Goal: Use online tool/utility: Utilize a website feature to perform a specific function

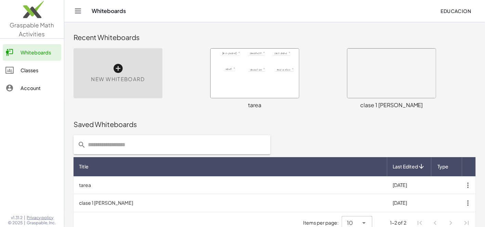
click at [256, 73] on div at bounding box center [255, 73] width 88 height 49
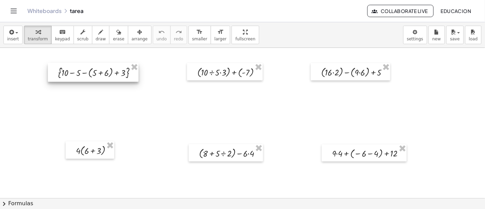
click at [81, 77] on div at bounding box center [93, 72] width 91 height 19
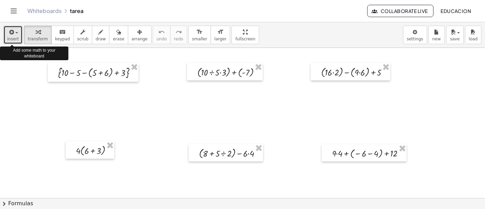
click at [15, 32] on span "button" at bounding box center [16, 32] width 3 height 1
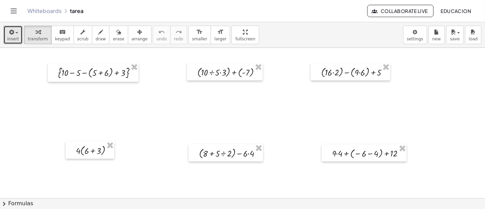
click at [132, 29] on div "button" at bounding box center [140, 32] width 16 height 8
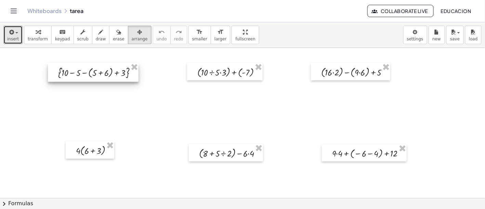
click at [73, 72] on div at bounding box center [93, 72] width 91 height 19
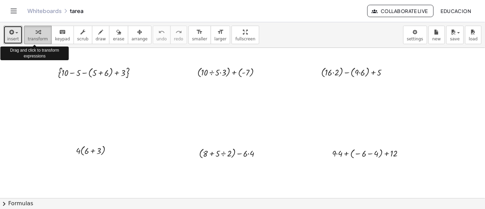
click at [38, 35] on div "button" at bounding box center [38, 32] width 20 height 8
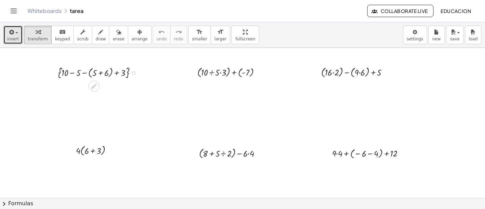
click at [100, 73] on div at bounding box center [100, 72] width 90 height 15
click at [83, 87] on div at bounding box center [100, 87] width 90 height 14
drag, startPoint x: 117, startPoint y: 88, endPoint x: 117, endPoint y: 109, distance: 21.2
click at [117, 109] on div "{ + 10 − 5 − ( + 5 + 6 ) + 3 } { + 10 − 5 − 11 + 3 } { + − + 3 } 11 5" at bounding box center [93, 86] width 91 height 47
click at [87, 102] on div at bounding box center [100, 101] width 90 height 14
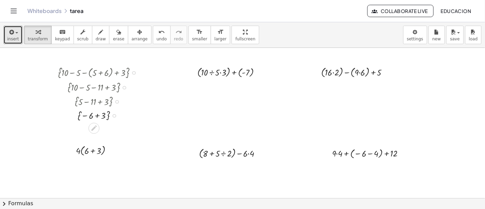
drag, startPoint x: 115, startPoint y: 100, endPoint x: 115, endPoint y: 121, distance: 20.5
click at [94, 116] on div "{ + 3 } − 6" at bounding box center [94, 116] width 0 height 0
click at [97, 116] on div at bounding box center [100, 116] width 90 height 14
drag, startPoint x: 102, startPoint y: 115, endPoint x: 101, endPoint y: 125, distance: 10.7
click at [94, 116] on div "- 3" at bounding box center [94, 116] width 0 height 0
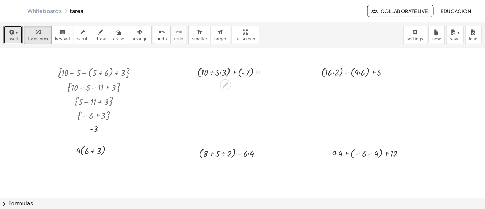
click at [211, 72] on div at bounding box center [231, 72] width 75 height 14
click at [214, 88] on div at bounding box center [231, 86] width 75 height 14
drag, startPoint x: 243, startPoint y: 85, endPoint x: 243, endPoint y: 103, distance: 18.5
click at [226, 101] on div "+ + ( - 7 ) 6" at bounding box center [226, 101] width 0 height 0
click at [229, 101] on div at bounding box center [231, 100] width 75 height 14
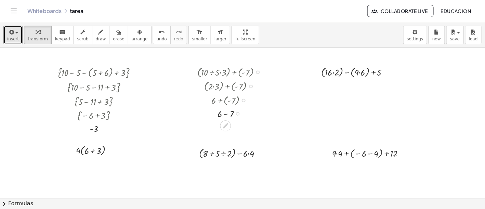
click at [226, 114] on div at bounding box center [231, 113] width 75 height 13
click at [363, 71] on div at bounding box center [357, 72] width 79 height 14
click at [153, 26] on button "undo undo" at bounding box center [162, 35] width 18 height 18
click at [335, 73] on div at bounding box center [357, 72] width 79 height 14
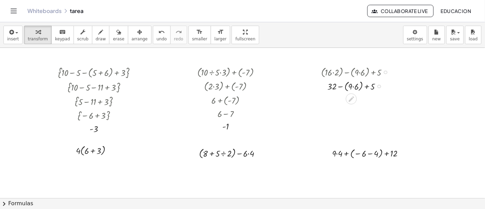
click at [354, 88] on div at bounding box center [357, 86] width 79 height 14
drag, startPoint x: 374, startPoint y: 86, endPoint x: 375, endPoint y: 104, distance: 17.8
click at [352, 100] on div "+ − + 5 32 54" at bounding box center [352, 100] width 0 height 0
click at [346, 99] on div at bounding box center [357, 99] width 79 height 13
click at [356, 113] on div at bounding box center [357, 112] width 79 height 13
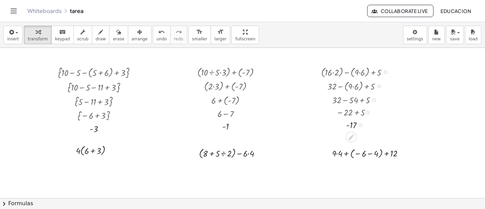
drag, startPoint x: 362, startPoint y: 113, endPoint x: 360, endPoint y: 128, distance: 14.8
click at [352, 125] on div "- 17" at bounding box center [352, 125] width 0 height 0
click at [92, 150] on div at bounding box center [97, 150] width 48 height 14
click at [91, 165] on div at bounding box center [97, 163] width 48 height 13
click at [224, 154] on div at bounding box center [233, 153] width 74 height 14
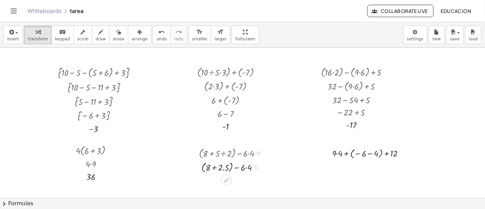
click at [214, 167] on div at bounding box center [233, 167] width 74 height 14
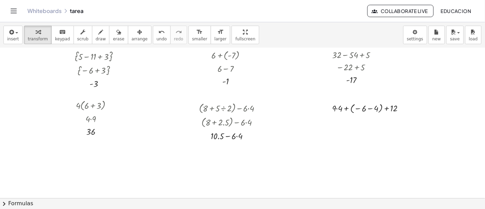
scroll to position [77, 0]
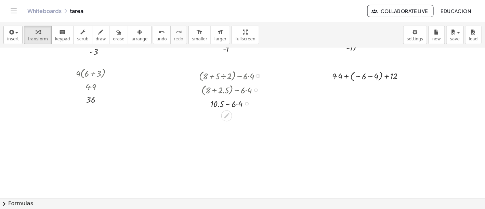
click at [237, 104] on div at bounding box center [233, 103] width 74 height 13
click at [229, 117] on div at bounding box center [233, 116] width 74 height 13
click at [371, 77] on div at bounding box center [371, 76] width 85 height 14
click at [362, 89] on div at bounding box center [371, 90] width 85 height 14
click at [350, 104] on div at bounding box center [371, 102] width 85 height 13
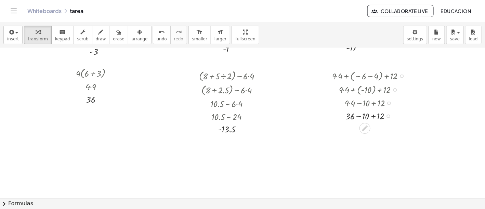
click at [359, 116] on div at bounding box center [371, 115] width 85 height 13
click at [365, 131] on div at bounding box center [371, 128] width 85 height 13
drag, startPoint x: 374, startPoint y: 128, endPoint x: 372, endPoint y: 143, distance: 15.8
click at [365, 142] on div "38" at bounding box center [365, 142] width 0 height 0
click at [433, 122] on div at bounding box center [242, 139] width 485 height 337
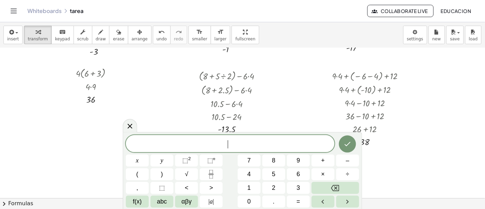
click at [433, 122] on div at bounding box center [242, 139] width 485 height 337
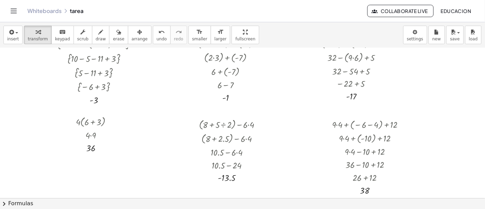
scroll to position [0, 0]
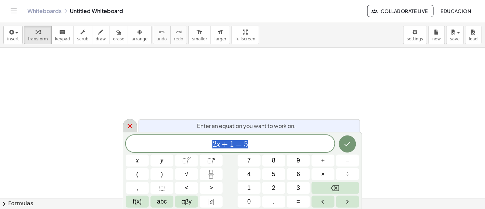
click at [135, 122] on div at bounding box center [130, 125] width 14 height 13
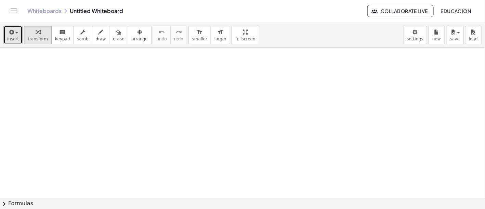
click at [14, 31] on span "button" at bounding box center [14, 32] width 1 height 5
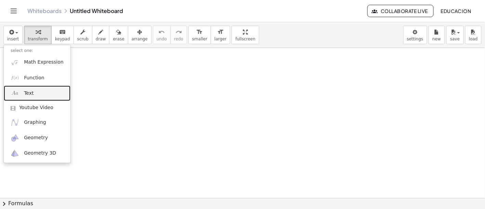
click at [37, 92] on link "Text" at bounding box center [37, 93] width 67 height 15
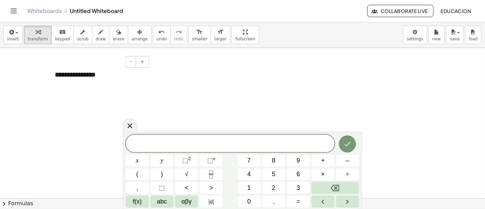
click at [94, 76] on div "**********" at bounding box center [99, 75] width 103 height 24
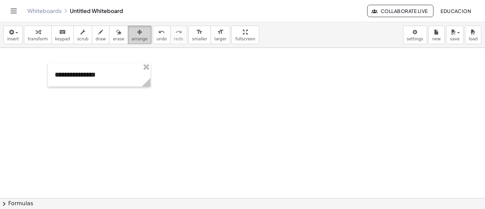
click at [137, 32] on icon "button" at bounding box center [139, 32] width 5 height 8
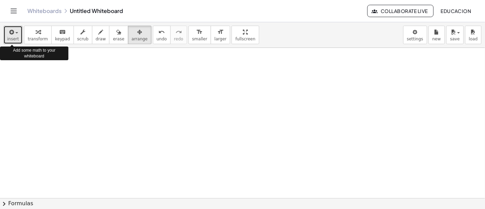
click at [12, 39] on span "insert" at bounding box center [13, 39] width 12 height 5
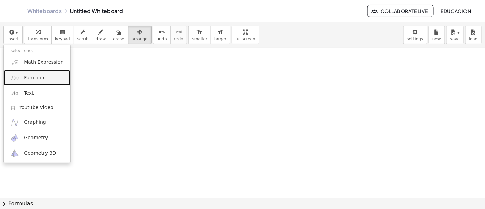
click at [40, 80] on span "Function" at bounding box center [34, 78] width 21 height 7
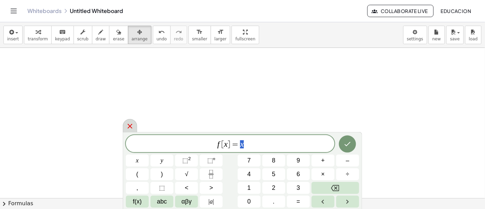
click at [130, 123] on icon at bounding box center [130, 126] width 8 height 8
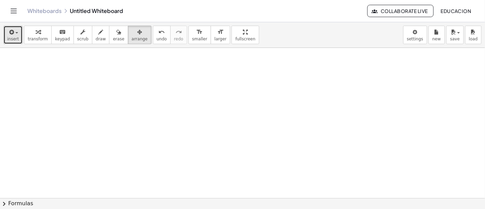
click at [19, 29] on button "insert" at bounding box center [12, 35] width 19 height 18
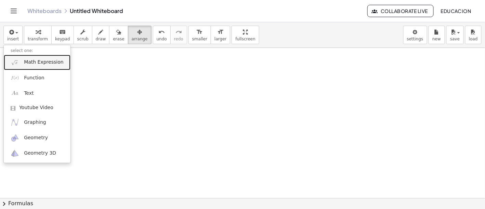
click at [27, 61] on span "Math Expression" at bounding box center [43, 62] width 39 height 7
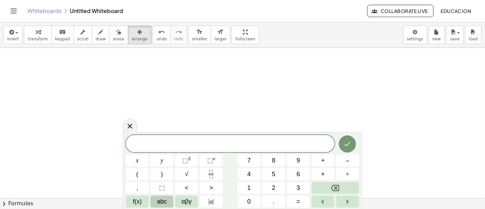
click at [161, 201] on span "abc" at bounding box center [162, 201] width 10 height 9
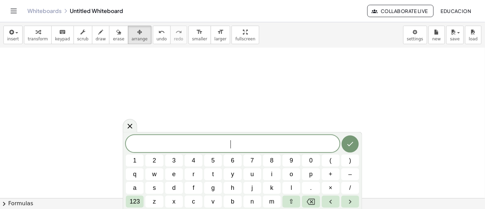
scroll to position [51, 0]
click at [137, 201] on span "123" at bounding box center [135, 201] width 10 height 9
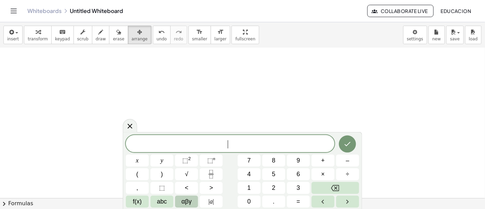
click at [185, 202] on span "αβγ" at bounding box center [187, 201] width 10 height 9
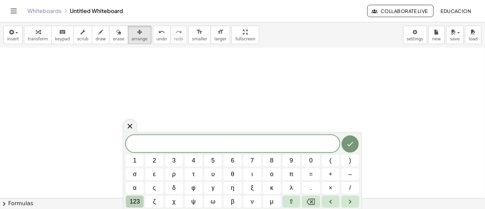
click at [138, 204] on span "123" at bounding box center [135, 201] width 10 height 9
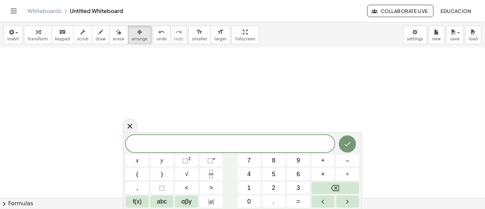
scroll to position [52, 0]
click at [162, 205] on span "abc" at bounding box center [162, 201] width 10 height 9
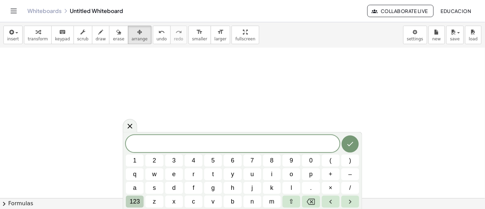
click at [134, 202] on span "123" at bounding box center [135, 201] width 10 height 9
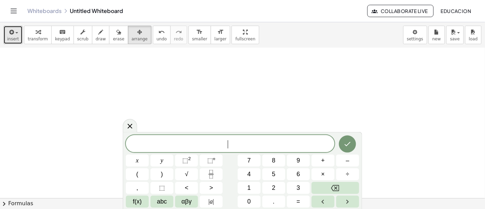
click at [18, 36] on button "insert" at bounding box center [12, 35] width 19 height 18
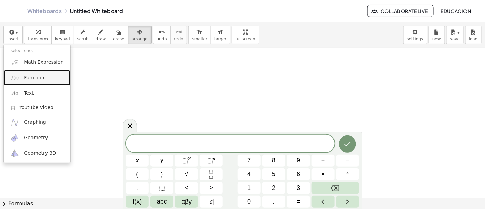
click at [28, 75] on span "Function" at bounding box center [34, 78] width 21 height 7
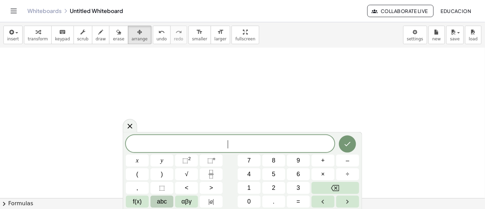
click at [173, 202] on button "abc" at bounding box center [162, 202] width 23 height 12
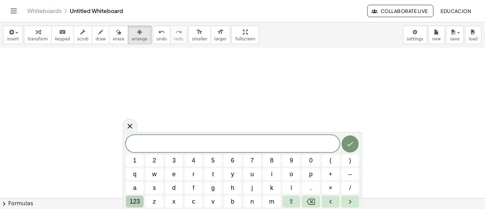
click at [131, 205] on span "123" at bounding box center [135, 201] width 10 height 9
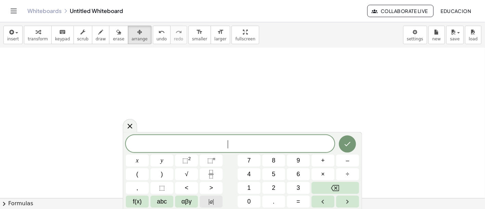
click at [211, 205] on span "| a |" at bounding box center [211, 201] width 5 height 9
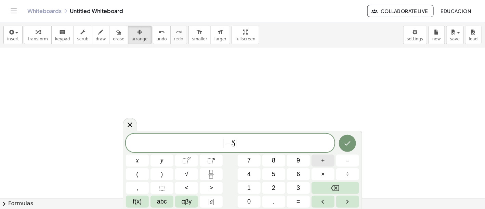
click at [325, 164] on span "+" at bounding box center [323, 160] width 4 height 9
click at [212, 204] on span "| a |" at bounding box center [211, 201] width 5 height 9
click at [325, 161] on span "+" at bounding box center [323, 160] width 4 height 9
click at [211, 202] on span "| a |" at bounding box center [211, 201] width 5 height 9
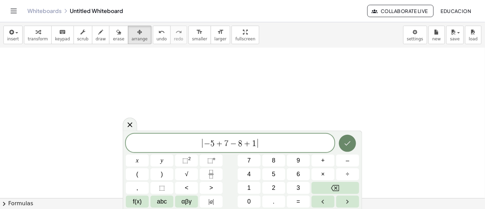
click at [351, 141] on icon "Done" at bounding box center [348, 143] width 8 height 8
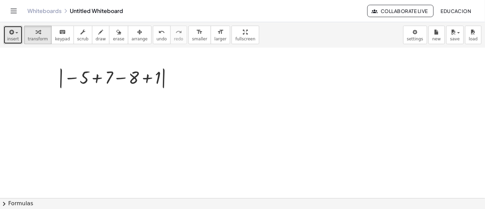
click at [15, 38] on span "insert" at bounding box center [13, 39] width 12 height 5
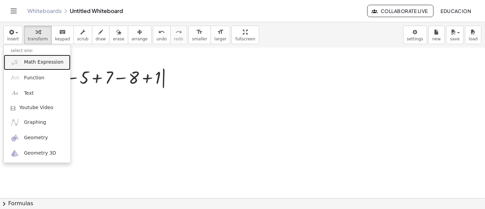
click at [38, 62] on span "Math Expression" at bounding box center [43, 62] width 39 height 7
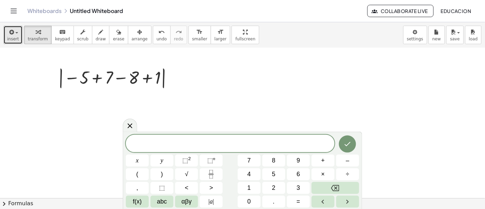
click at [15, 35] on div "button" at bounding box center [13, 32] width 12 height 8
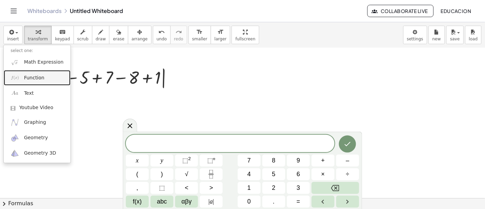
click at [21, 72] on link "Function" at bounding box center [37, 77] width 67 height 15
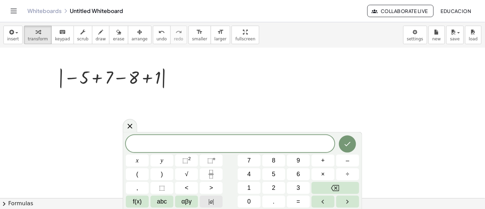
click at [211, 199] on span "| a |" at bounding box center [211, 201] width 5 height 9
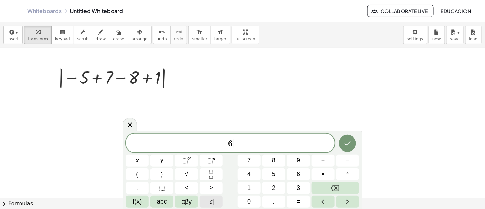
click at [211, 199] on span "| a |" at bounding box center [211, 201] width 5 height 9
click at [345, 147] on icon "Done" at bounding box center [348, 143] width 8 height 8
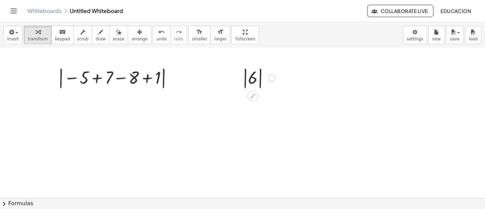
click at [254, 78] on div at bounding box center [259, 77] width 40 height 25
click at [12, 29] on icon "button" at bounding box center [11, 32] width 6 height 8
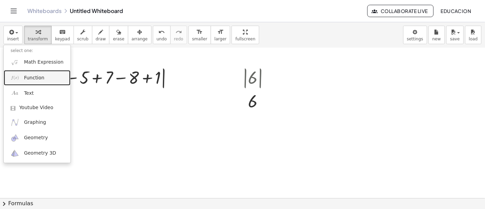
click at [42, 80] on span "Function" at bounding box center [34, 78] width 21 height 7
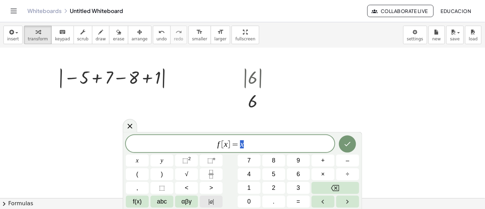
click at [212, 201] on span "| a |" at bounding box center [211, 201] width 5 height 9
click at [216, 203] on button "| a |" at bounding box center [211, 202] width 23 height 12
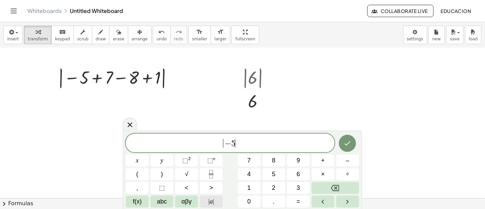
click at [216, 203] on button "| a |" at bounding box center [211, 202] width 23 height 12
click at [352, 145] on icon "Done" at bounding box center [348, 143] width 8 height 8
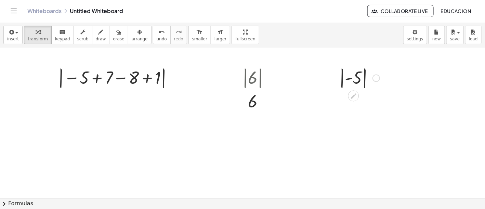
click at [352, 78] on div at bounding box center [359, 77] width 47 height 25
click at [359, 79] on div at bounding box center [359, 77] width 47 height 25
click at [97, 79] on div at bounding box center [118, 77] width 127 height 25
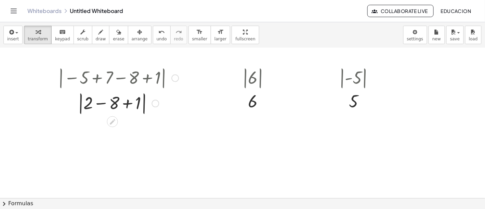
click at [102, 103] on div at bounding box center [118, 103] width 127 height 26
drag, startPoint x: 152, startPoint y: 101, endPoint x: 152, endPoint y: 126, distance: 25.0
click at [113, 125] on div "| + 1 | − 6" at bounding box center [113, 125] width 0 height 0
click at [120, 128] on div at bounding box center [118, 128] width 127 height 25
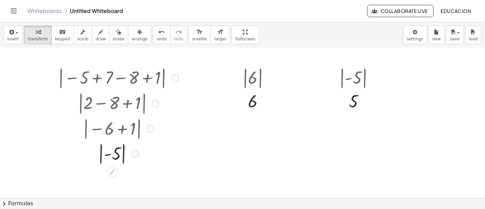
drag, startPoint x: 133, startPoint y: 128, endPoint x: 133, endPoint y: 167, distance: 39.4
click at [133, 167] on div "| − 5 + 7 − 8 + 1 | | + 2 − 8 + 1 | | − 6 + 1 | | | - 5 | 6 | 6 | - 5 | 5" at bounding box center [242, 169] width 485 height 346
click at [110, 155] on div at bounding box center [118, 153] width 127 height 25
click at [117, 155] on div at bounding box center [118, 153] width 127 height 25
click at [259, 97] on div at bounding box center [259, 101] width 40 height 23
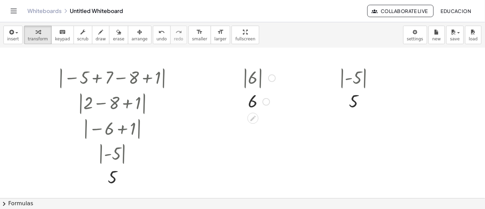
click at [255, 102] on div at bounding box center [259, 101] width 40 height 23
click at [255, 78] on div at bounding box center [259, 77] width 40 height 25
click at [132, 39] on span "arrange" at bounding box center [140, 39] width 16 height 5
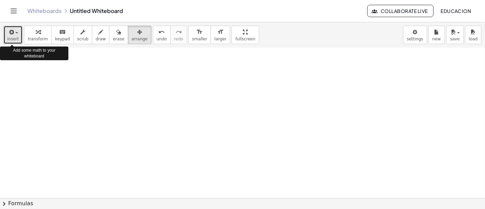
click at [17, 41] on span "insert" at bounding box center [13, 39] width 12 height 5
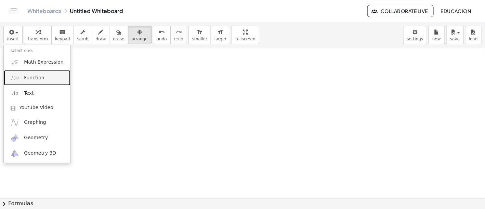
click at [27, 75] on span "Function" at bounding box center [34, 78] width 21 height 7
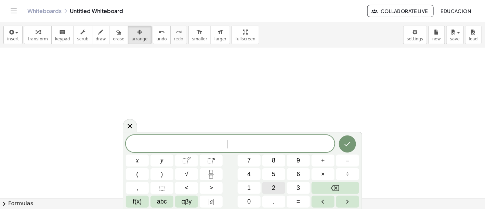
click at [274, 189] on span "2" at bounding box center [273, 188] width 3 height 9
click at [352, 157] on button "–" at bounding box center [348, 161] width 23 height 12
click at [210, 203] on span "| a |" at bounding box center [211, 201] width 5 height 9
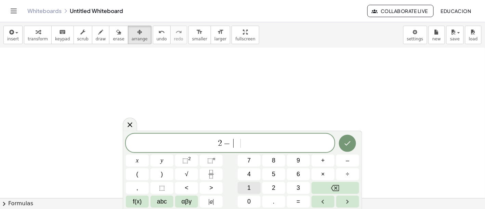
click at [254, 189] on button "1" at bounding box center [249, 188] width 23 height 12
click at [349, 166] on button "–" at bounding box center [348, 161] width 23 height 12
click at [236, 140] on span "1" at bounding box center [234, 144] width 4 height 8
click at [243, 144] on span "−" at bounding box center [240, 144] width 10 height 8
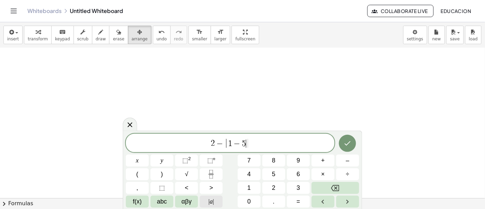
click at [210, 203] on span "|" at bounding box center [209, 201] width 1 height 7
click at [324, 161] on span "+" at bounding box center [323, 160] width 4 height 9
click at [212, 201] on span "| a |" at bounding box center [211, 201] width 5 height 9
click at [301, 171] on button "6" at bounding box center [298, 174] width 23 height 12
click at [324, 171] on span "×" at bounding box center [323, 174] width 4 height 9
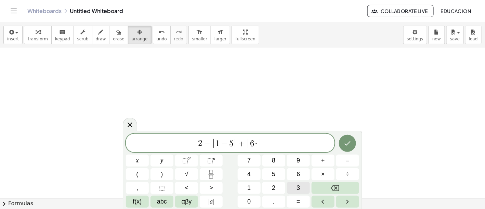
click at [295, 186] on button "3" at bounding box center [298, 188] width 23 height 12
click at [208, 201] on button "| a |" at bounding box center [211, 202] width 23 height 12
click at [340, 146] on button "Done" at bounding box center [347, 143] width 17 height 17
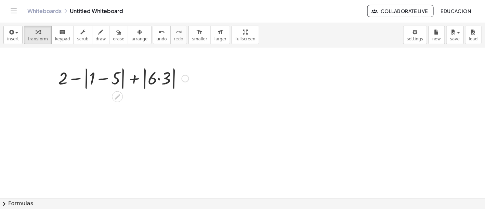
click at [104, 78] on div at bounding box center [124, 78] width 138 height 26
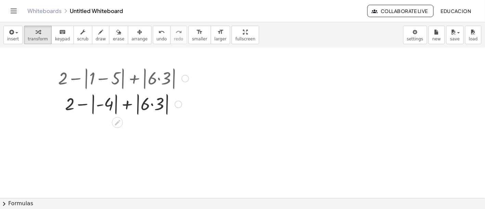
click at [94, 103] on div at bounding box center [124, 104] width 138 height 26
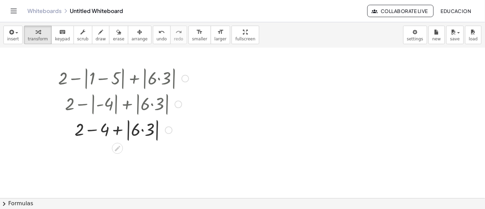
click at [143, 131] on div at bounding box center [124, 130] width 138 height 26
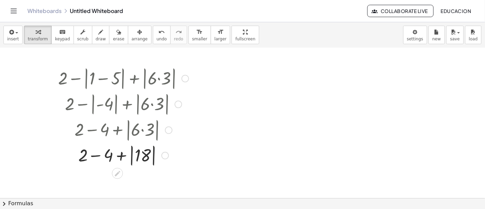
click at [132, 158] on div at bounding box center [124, 154] width 138 height 25
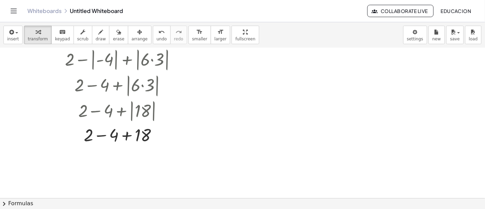
scroll to position [107, 0]
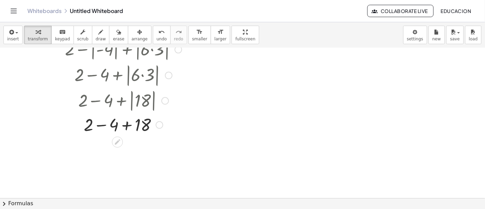
click at [153, 70] on div at bounding box center [123, 75] width 144 height 26
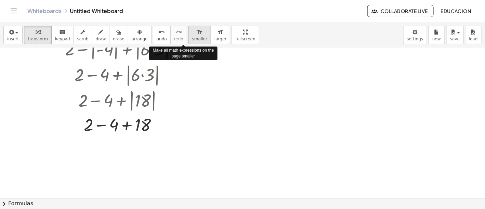
click at [190, 38] on button "format_size smaller" at bounding box center [200, 35] width 23 height 18
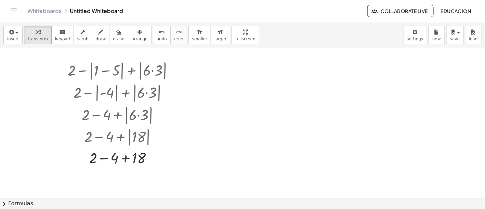
scroll to position [52, 0]
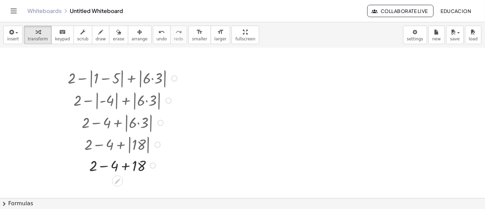
click at [104, 166] on div at bounding box center [123, 165] width 118 height 20
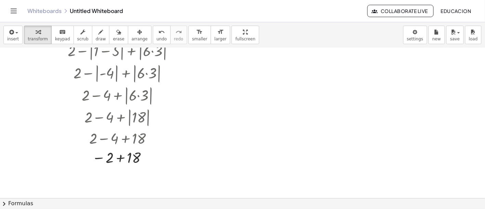
scroll to position [66, 0]
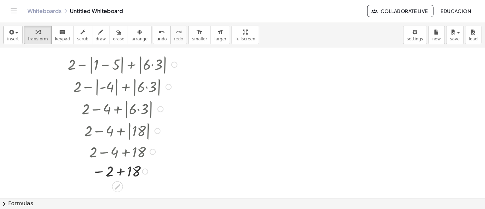
click at [121, 172] on div at bounding box center [123, 171] width 118 height 20
drag, startPoint x: 130, startPoint y: 170, endPoint x: 132, endPoint y: 190, distance: 20.3
click at [118, 188] on div "16" at bounding box center [118, 188] width 0 height 0
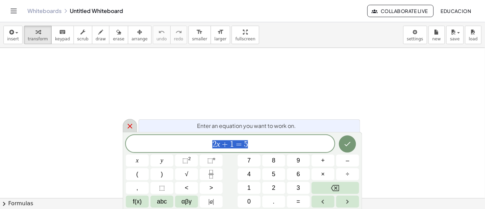
click at [132, 128] on icon at bounding box center [130, 126] width 8 height 8
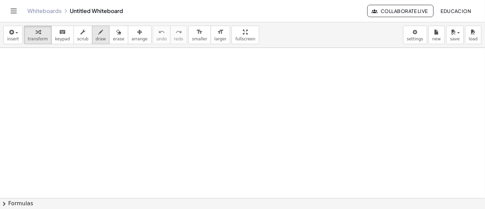
click at [96, 31] on div "button" at bounding box center [101, 32] width 10 height 8
drag, startPoint x: 185, startPoint y: 67, endPoint x: 183, endPoint y: 160, distance: 92.8
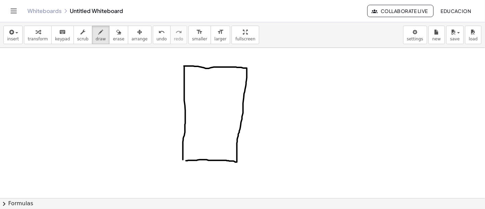
drag, startPoint x: 184, startPoint y: 66, endPoint x: 186, endPoint y: 161, distance: 94.9
drag, startPoint x: 185, startPoint y: 137, endPoint x: 236, endPoint y: 139, distance: 51.7
drag, startPoint x: 186, startPoint y: 116, endPoint x: 240, endPoint y: 118, distance: 54.8
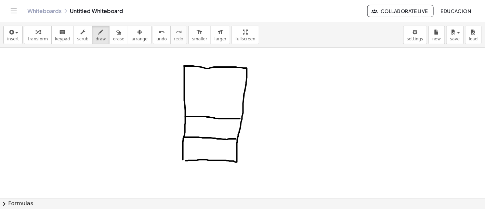
drag, startPoint x: 185, startPoint y: 96, endPoint x: 244, endPoint y: 96, distance: 58.9
drag, startPoint x: 186, startPoint y: 80, endPoint x: 247, endPoint y: 80, distance: 61.3
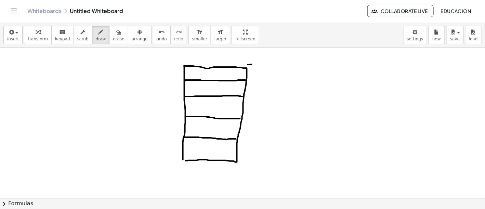
drag, startPoint x: 248, startPoint y: 64, endPoint x: 254, endPoint y: 63, distance: 5.6
drag, startPoint x: 266, startPoint y: 52, endPoint x: 265, endPoint y: 56, distance: 4.3
drag, startPoint x: 274, startPoint y: 55, endPoint x: 282, endPoint y: 58, distance: 9.1
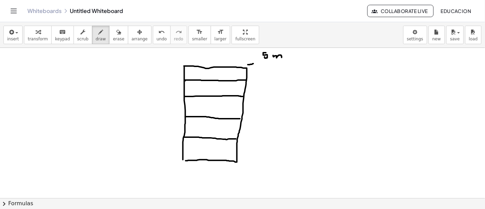
drag, startPoint x: 183, startPoint y: 159, endPoint x: 186, endPoint y: 97, distance: 61.3
drag, startPoint x: 184, startPoint y: 95, endPoint x: 175, endPoint y: 135, distance: 41.0
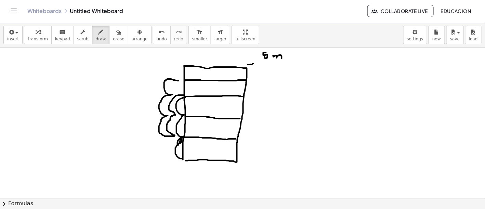
drag, startPoint x: 175, startPoint y: 135, endPoint x: 179, endPoint y: 80, distance: 54.6
drag, startPoint x: 174, startPoint y: 79, endPoint x: 160, endPoint y: 114, distance: 37.6
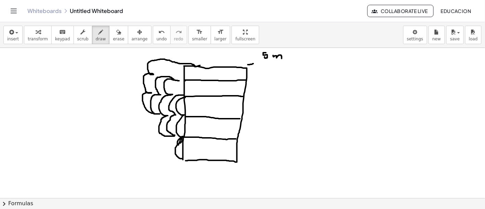
drag, startPoint x: 160, startPoint y: 114, endPoint x: 203, endPoint y: 65, distance: 65.5
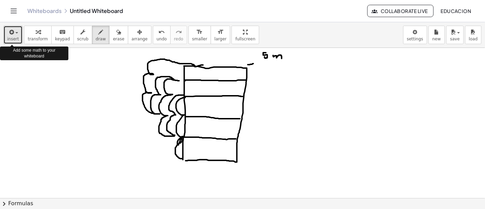
click at [15, 37] on span "insert" at bounding box center [13, 39] width 12 height 5
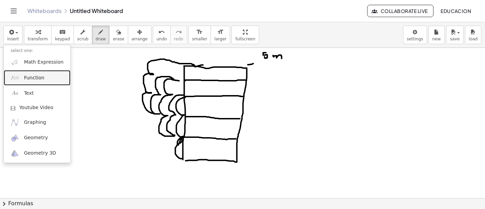
click at [22, 80] on link "Function" at bounding box center [37, 77] width 67 height 15
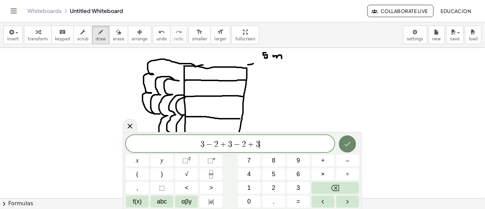
click at [350, 148] on icon "Done" at bounding box center [348, 144] width 8 height 8
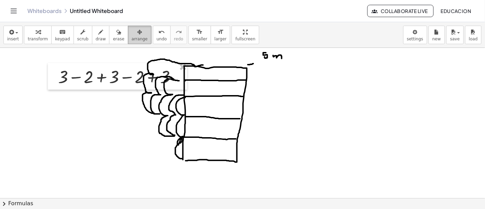
click at [137, 31] on icon "button" at bounding box center [139, 32] width 5 height 8
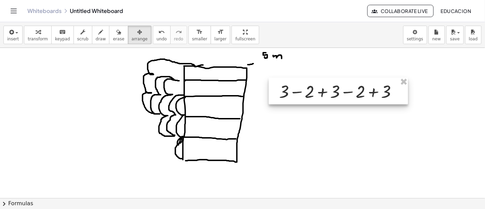
drag, startPoint x: 112, startPoint y: 87, endPoint x: 337, endPoint y: 102, distance: 225.8
click at [337, 102] on div at bounding box center [338, 91] width 139 height 27
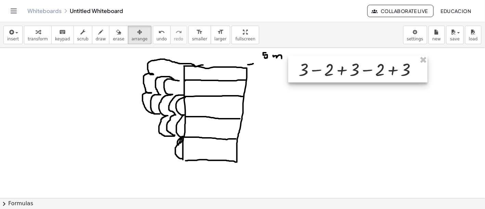
drag, startPoint x: 315, startPoint y: 93, endPoint x: 330, endPoint y: 68, distance: 29.2
click at [330, 68] on div at bounding box center [358, 69] width 139 height 27
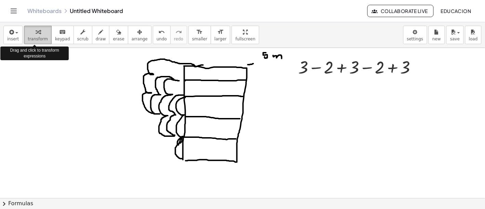
click at [37, 37] on span "transform" at bounding box center [38, 39] width 20 height 5
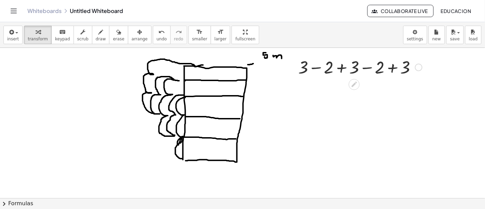
click at [313, 69] on div at bounding box center [360, 66] width 131 height 23
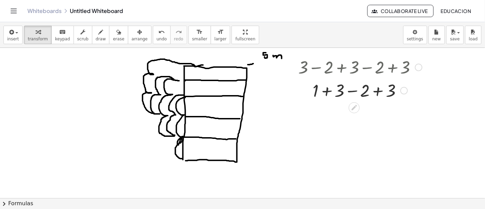
click at [329, 91] on div at bounding box center [360, 89] width 131 height 23
click at [341, 91] on div at bounding box center [360, 89] width 131 height 23
click at [356, 92] on div at bounding box center [360, 89] width 131 height 23
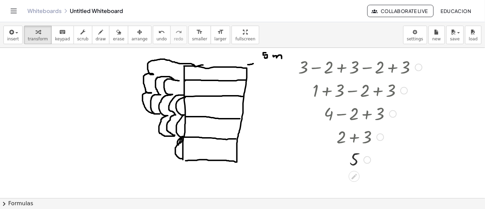
drag, startPoint x: 366, startPoint y: 92, endPoint x: 364, endPoint y: 173, distance: 80.8
click at [113, 37] on span "erase" at bounding box center [118, 39] width 11 height 5
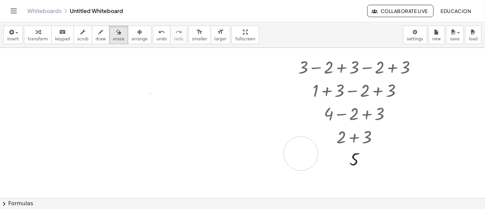
drag, startPoint x: 153, startPoint y: 64, endPoint x: 301, endPoint y: 153, distance: 172.6
click at [137, 35] on icon "button" at bounding box center [139, 32] width 5 height 8
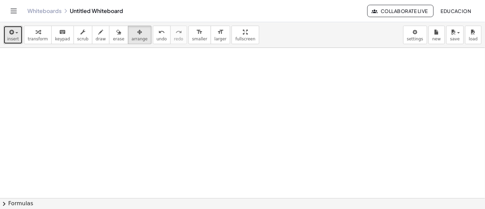
click at [17, 36] on button "insert" at bounding box center [12, 35] width 19 height 18
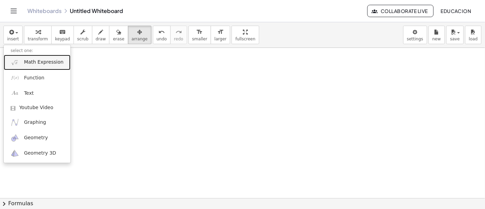
click at [35, 67] on link "Math Expression" at bounding box center [37, 62] width 67 height 15
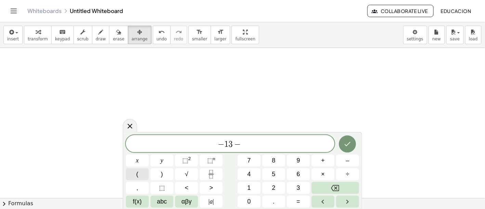
click at [138, 176] on button "(" at bounding box center [137, 174] width 23 height 12
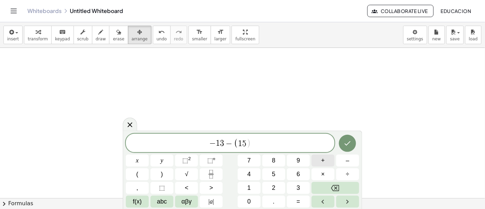
click at [320, 161] on button "+" at bounding box center [323, 161] width 23 height 12
click at [143, 175] on button "(" at bounding box center [137, 174] width 23 height 12
click at [350, 164] on button "–" at bounding box center [348, 161] width 23 height 12
click at [273, 186] on span "2" at bounding box center [273, 188] width 3 height 9
click at [323, 164] on span "+" at bounding box center [323, 160] width 4 height 9
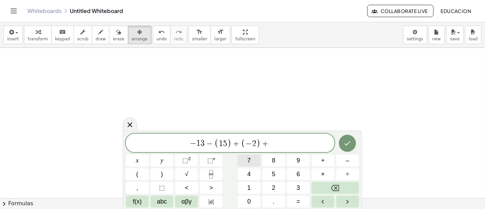
click at [248, 160] on span "7" at bounding box center [249, 160] width 3 height 9
click at [350, 162] on button "–" at bounding box center [348, 161] width 23 height 12
click at [139, 177] on button "(" at bounding box center [137, 174] width 23 height 12
click at [351, 163] on button "–" at bounding box center [348, 161] width 23 height 12
click at [297, 188] on button "3" at bounding box center [298, 188] width 23 height 12
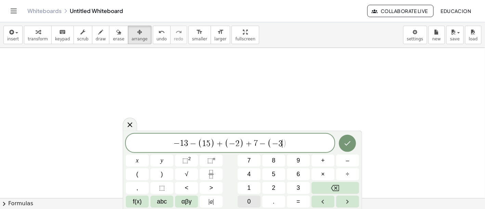
click at [245, 202] on button "0" at bounding box center [249, 202] width 23 height 12
click at [165, 175] on button ")" at bounding box center [162, 174] width 23 height 12
click at [346, 138] on button "Done" at bounding box center [347, 143] width 17 height 17
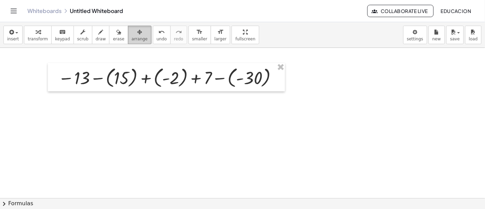
click at [132, 37] on span "arrange" at bounding box center [140, 39] width 16 height 5
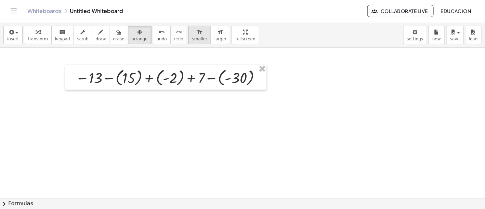
click at [197, 32] on icon "format_size" at bounding box center [200, 32] width 7 height 8
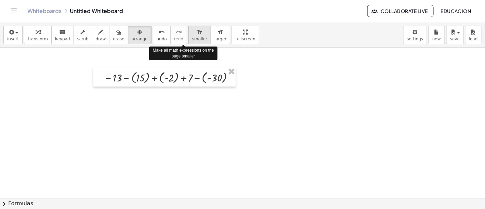
click at [197, 32] on icon "format_size" at bounding box center [200, 32] width 7 height 8
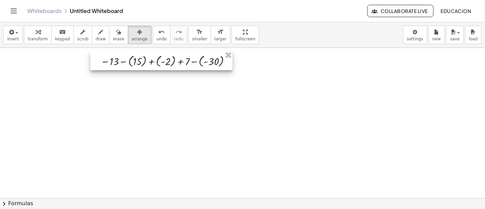
drag, startPoint x: 176, startPoint y: 81, endPoint x: 173, endPoint y: 65, distance: 16.7
click at [173, 65] on div at bounding box center [161, 61] width 142 height 20
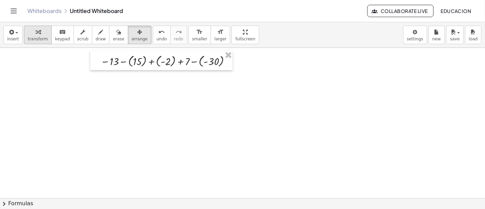
click at [34, 38] on span "transform" at bounding box center [38, 39] width 20 height 5
click at [129, 63] on div at bounding box center [167, 61] width 141 height 16
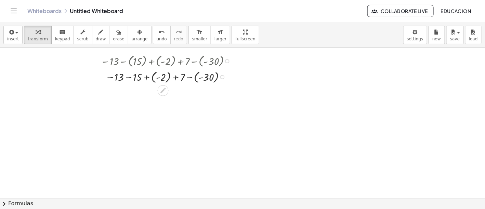
click at [152, 79] on div at bounding box center [167, 76] width 141 height 16
drag, startPoint x: 216, startPoint y: 76, endPoint x: 216, endPoint y: 98, distance: 21.9
click at [163, 93] on div "− 13 − 15 2 + 7 − ( - 30 ) −" at bounding box center [163, 93] width 0 height 0
click at [189, 96] on div at bounding box center [167, 93] width 141 height 16
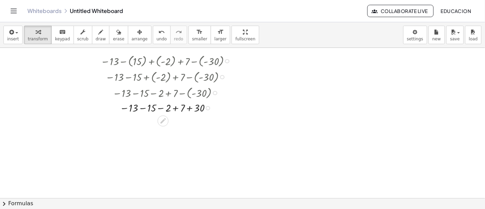
drag, startPoint x: 208, startPoint y: 92, endPoint x: 208, endPoint y: 111, distance: 18.8
click at [163, 108] on div "− 13 − 15 2 + 7 30 − +" at bounding box center [163, 108] width 0 height 0
click at [142, 108] on div at bounding box center [167, 107] width 141 height 14
click at [152, 122] on div at bounding box center [167, 122] width 141 height 14
drag, startPoint x: 193, startPoint y: 122, endPoint x: 193, endPoint y: 140, distance: 18.5
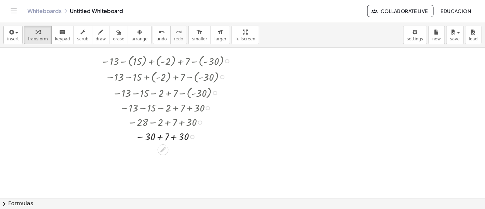
click at [163, 137] on div "− + 7 30 + 30" at bounding box center [163, 137] width 0 height 0
click at [160, 136] on div at bounding box center [167, 136] width 141 height 14
drag, startPoint x: 160, startPoint y: 136, endPoint x: 160, endPoint y: 151, distance: 15.1
drag, startPoint x: 185, startPoint y: 136, endPoint x: 184, endPoint y: 155, distance: 19.5
click at [163, 152] on div "− 30 + 23" at bounding box center [163, 152] width 0 height 0
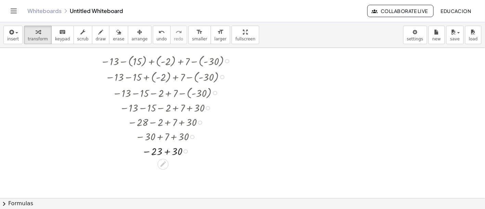
drag, startPoint x: 185, startPoint y: 151, endPoint x: 184, endPoint y: 174, distance: 22.3
click at [169, 151] on div at bounding box center [167, 151] width 141 height 14
drag, startPoint x: 170, startPoint y: 152, endPoint x: 168, endPoint y: 174, distance: 21.6
click at [163, 166] on div "7" at bounding box center [163, 166] width 0 height 0
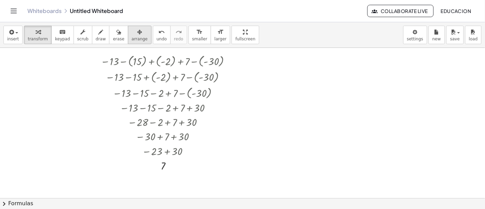
click at [132, 38] on span "arrange" at bounding box center [140, 39] width 16 height 5
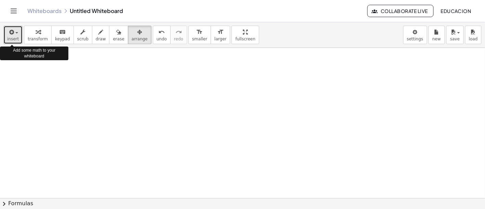
click at [14, 37] on span "insert" at bounding box center [13, 39] width 12 height 5
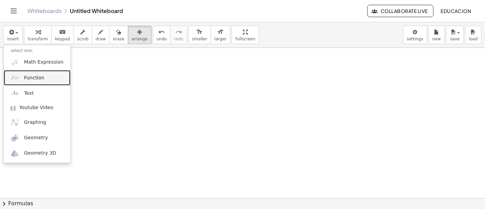
click at [31, 75] on span "Function" at bounding box center [34, 78] width 21 height 7
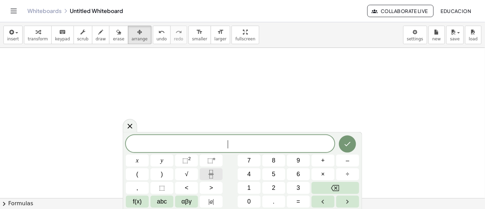
click at [217, 174] on button "Fraction" at bounding box center [211, 174] width 23 height 12
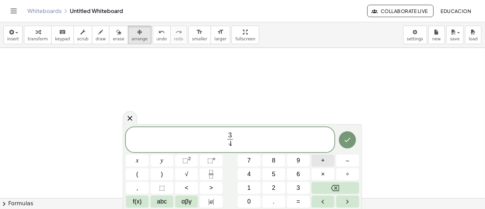
click at [325, 163] on button "+" at bounding box center [323, 161] width 23 height 12
click at [252, 174] on button "4" at bounding box center [249, 174] width 23 height 12
click at [344, 142] on icon "Done" at bounding box center [348, 140] width 8 height 8
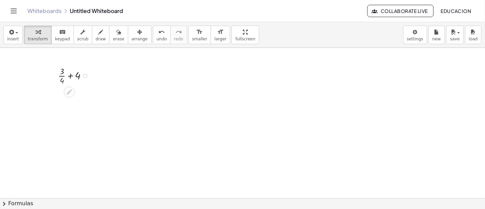
click at [70, 77] on div at bounding box center [75, 75] width 41 height 21
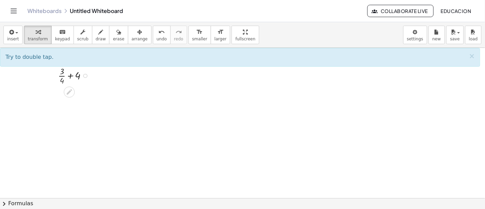
click at [62, 75] on div at bounding box center [75, 75] width 41 height 21
click at [62, 79] on div at bounding box center [75, 75] width 41 height 21
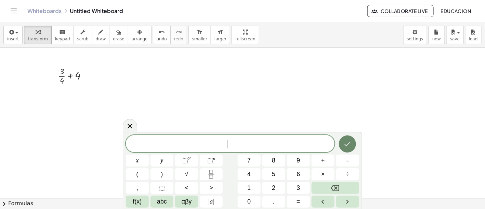
click at [354, 141] on button "Done" at bounding box center [347, 144] width 17 height 17
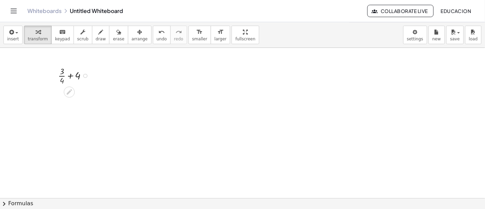
click at [70, 74] on div at bounding box center [75, 75] width 41 height 21
click at [99, 35] on icon "button" at bounding box center [101, 32] width 5 height 8
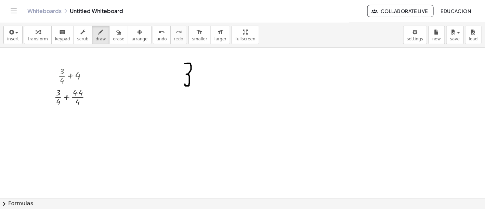
drag, startPoint x: 185, startPoint y: 63, endPoint x: 185, endPoint y: 84, distance: 20.5
drag, startPoint x: 174, startPoint y: 92, endPoint x: 203, endPoint y: 89, distance: 29.0
drag, startPoint x: 181, startPoint y: 102, endPoint x: 191, endPoint y: 108, distance: 12.3
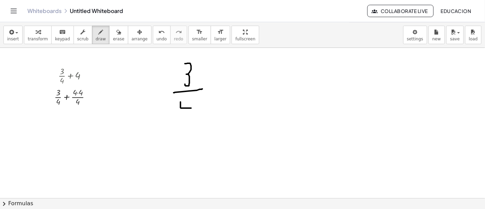
drag, startPoint x: 225, startPoint y: 80, endPoint x: 225, endPoint y: 90, distance: 10.3
drag, startPoint x: 220, startPoint y: 85, endPoint x: 237, endPoint y: 84, distance: 16.5
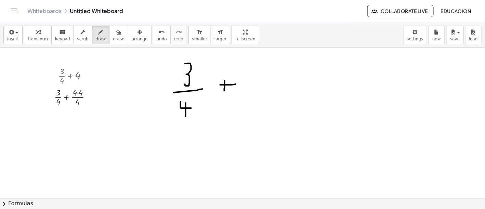
drag, startPoint x: 266, startPoint y: 58, endPoint x: 280, endPoint y: 56, distance: 13.8
drag, startPoint x: 279, startPoint y: 55, endPoint x: 281, endPoint y: 76, distance: 21.3
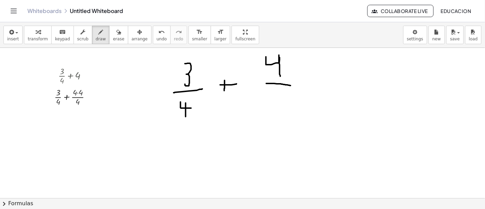
drag, startPoint x: 267, startPoint y: 83, endPoint x: 291, endPoint y: 85, distance: 24.4
drag, startPoint x: 274, startPoint y: 92, endPoint x: 289, endPoint y: 101, distance: 17.0
drag, startPoint x: 283, startPoint y: 94, endPoint x: 283, endPoint y: 112, distance: 17.1
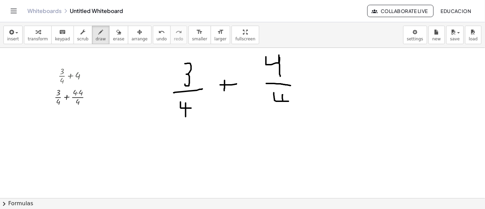
drag, startPoint x: 206, startPoint y: 102, endPoint x: 208, endPoint y: 109, distance: 7.5
drag, startPoint x: 205, startPoint y: 105, endPoint x: 255, endPoint y: 100, distance: 50.3
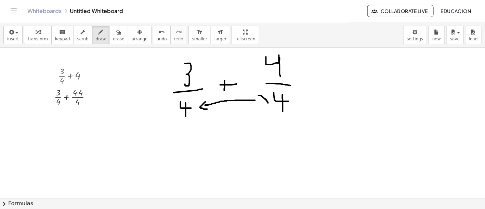
drag, startPoint x: 259, startPoint y: 95, endPoint x: 256, endPoint y: 108, distance: 12.6
drag, startPoint x: 205, startPoint y: 96, endPoint x: 211, endPoint y: 100, distance: 7.3
drag, startPoint x: 208, startPoint y: 97, endPoint x: 249, endPoint y: 71, distance: 48.8
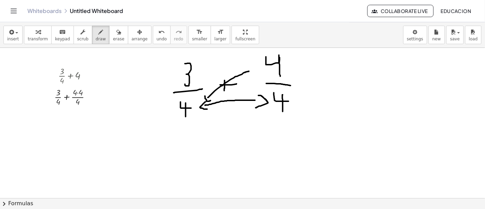
drag, startPoint x: 247, startPoint y: 66, endPoint x: 253, endPoint y: 72, distance: 8.5
drag, startPoint x: 208, startPoint y: 67, endPoint x: 215, endPoint y: 65, distance: 7.9
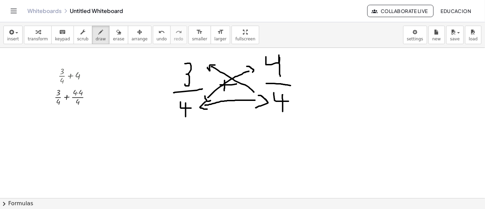
drag, startPoint x: 212, startPoint y: 66, endPoint x: 254, endPoint y: 92, distance: 49.7
drag, startPoint x: 249, startPoint y: 92, endPoint x: 256, endPoint y: 87, distance: 8.3
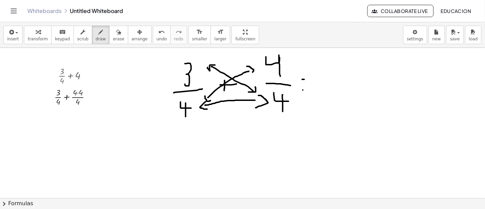
drag, startPoint x: 321, startPoint y: 85, endPoint x: 372, endPoint y: 77, distance: 51.4
drag, startPoint x: 349, startPoint y: 90, endPoint x: 348, endPoint y: 103, distance: 12.3
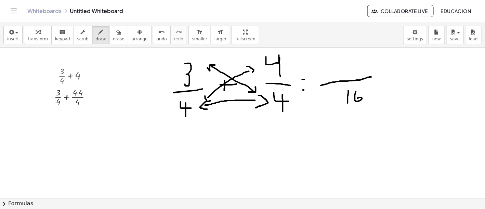
drag, startPoint x: 356, startPoint y: 91, endPoint x: 358, endPoint y: 99, distance: 7.7
drag, startPoint x: 319, startPoint y: 60, endPoint x: 319, endPoint y: 73, distance: 13.0
drag, startPoint x: 323, startPoint y: 60, endPoint x: 330, endPoint y: 73, distance: 15.3
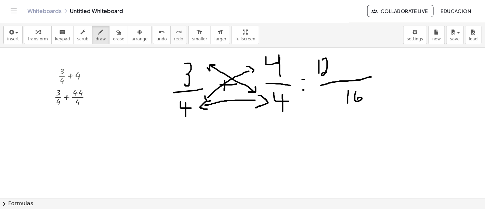
drag, startPoint x: 339, startPoint y: 66, endPoint x: 345, endPoint y: 65, distance: 5.5
drag, startPoint x: 355, startPoint y: 56, endPoint x: 357, endPoint y: 76, distance: 19.4
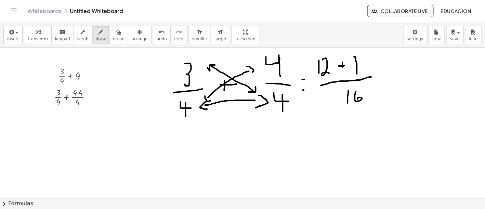
drag, startPoint x: 370, startPoint y: 54, endPoint x: 371, endPoint y: 65, distance: 11.7
drag, startPoint x: 389, startPoint y: 65, endPoint x: 398, endPoint y: 66, distance: 9.6
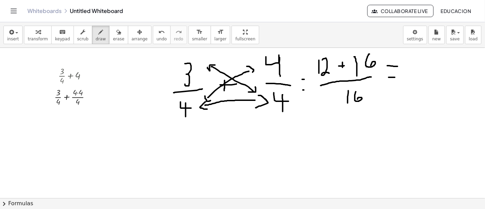
drag, startPoint x: 389, startPoint y: 77, endPoint x: 398, endPoint y: 77, distance: 8.9
drag, startPoint x: 417, startPoint y: 72, endPoint x: 449, endPoint y: 71, distance: 31.2
drag, startPoint x: 426, startPoint y: 77, endPoint x: 427, endPoint y: 91, distance: 13.4
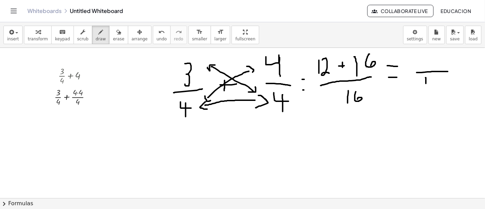
drag, startPoint x: 438, startPoint y: 78, endPoint x: 437, endPoint y: 90, distance: 11.3
drag, startPoint x: 418, startPoint y: 58, endPoint x: 416, endPoint y: 69, distance: 11.5
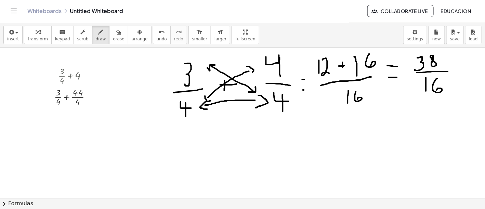
drag, startPoint x: 336, startPoint y: 134, endPoint x: 334, endPoint y: 152, distance: 18.3
drag, startPoint x: 352, startPoint y: 137, endPoint x: 352, endPoint y: 147, distance: 10.3
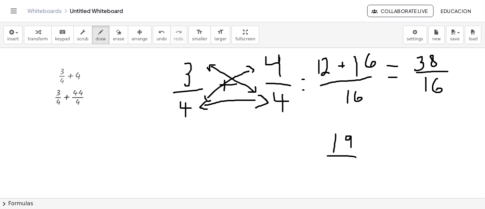
drag, startPoint x: 328, startPoint y: 156, endPoint x: 358, endPoint y: 157, distance: 30.5
drag, startPoint x: 341, startPoint y: 164, endPoint x: 338, endPoint y: 165, distance: 3.5
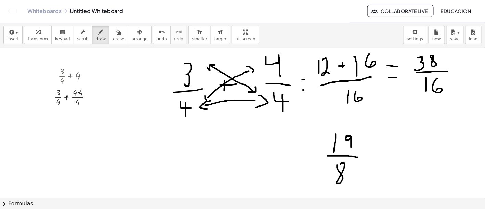
click at [37, 35] on icon "button" at bounding box center [38, 32] width 5 height 8
click at [78, 92] on div at bounding box center [75, 96] width 49 height 21
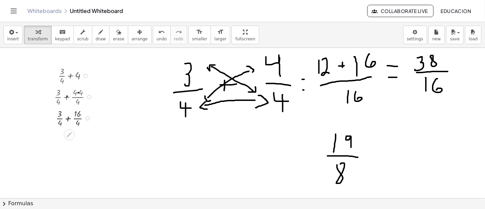
click at [68, 118] on div at bounding box center [75, 117] width 49 height 21
click at [113, 39] on span "erase" at bounding box center [118, 39] width 11 height 5
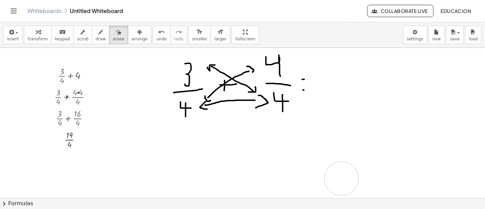
drag, startPoint x: 321, startPoint y: 65, endPoint x: 328, endPoint y: 168, distance: 103.0
drag, startPoint x: 314, startPoint y: 86, endPoint x: 380, endPoint y: 78, distance: 66.9
click at [132, 33] on div "button" at bounding box center [140, 32] width 16 height 8
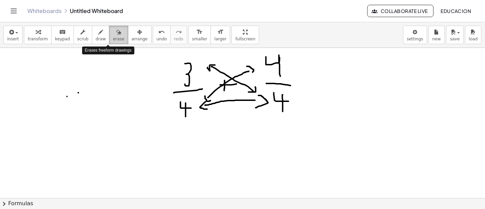
click at [113, 29] on div "button" at bounding box center [118, 32] width 11 height 8
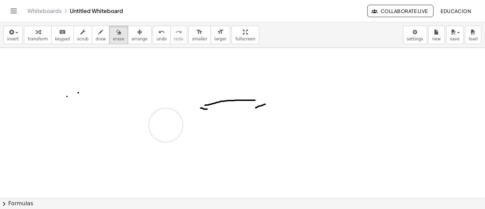
drag, startPoint x: 180, startPoint y: 75, endPoint x: 289, endPoint y: 106, distance: 113.8
drag, startPoint x: 198, startPoint y: 114, endPoint x: 59, endPoint y: 98, distance: 140.4
click at [18, 37] on button "insert" at bounding box center [12, 35] width 19 height 18
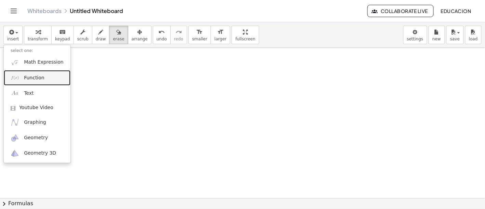
click at [34, 76] on span "Function" at bounding box center [34, 78] width 21 height 7
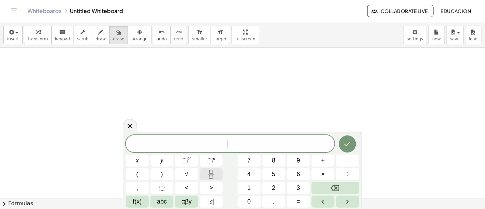
click at [210, 171] on icon "Fraction" at bounding box center [211, 171] width 3 height 3
click at [143, 173] on button "(" at bounding box center [137, 174] width 23 height 12
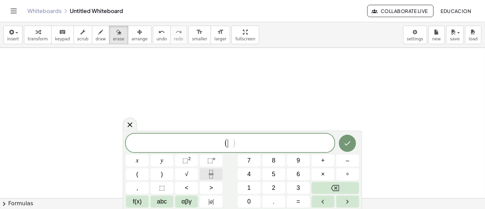
click at [213, 173] on icon "Fraction" at bounding box center [211, 174] width 9 height 9
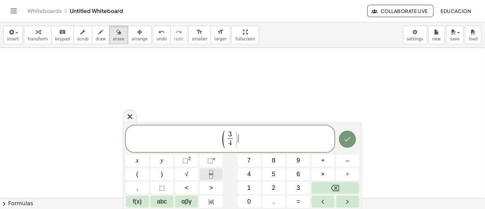
click at [213, 173] on icon "Fraction" at bounding box center [211, 174] width 9 height 9
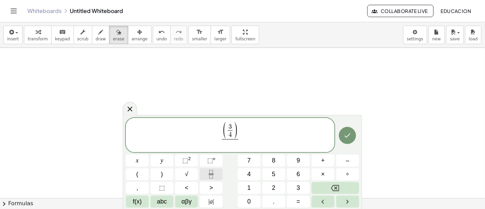
click at [213, 173] on icon "Fraction" at bounding box center [211, 174] width 9 height 9
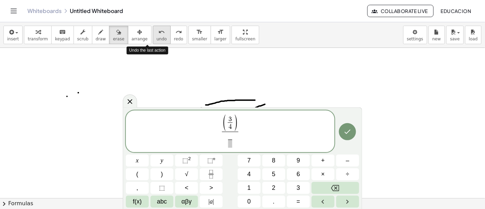
click at [159, 30] on icon "undo" at bounding box center [162, 32] width 7 height 8
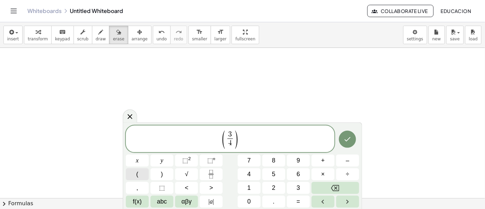
click at [140, 173] on button "(" at bounding box center [137, 174] width 23 height 12
click at [215, 170] on icon "Fraction" at bounding box center [211, 174] width 9 height 9
click at [273, 172] on span "5" at bounding box center [273, 174] width 3 height 9
click at [298, 171] on span "6" at bounding box center [298, 174] width 3 height 9
click at [277, 134] on span "( 3 4 ​ ) ( 5 6 ​ ​ )" at bounding box center [230, 140] width 209 height 20
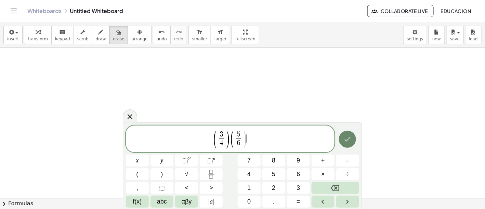
click at [345, 138] on icon "Done" at bounding box center [348, 139] width 8 height 8
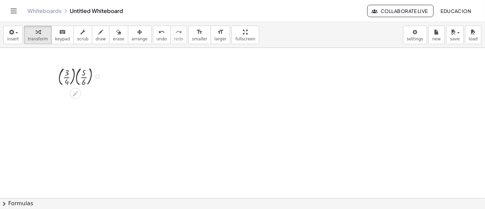
click at [75, 76] on div at bounding box center [81, 76] width 53 height 23
click at [72, 98] on div at bounding box center [81, 98] width 53 height 23
click at [75, 100] on div at bounding box center [81, 98] width 53 height 21
click at [76, 117] on div at bounding box center [81, 120] width 53 height 21
click at [76, 146] on div at bounding box center [81, 141] width 53 height 21
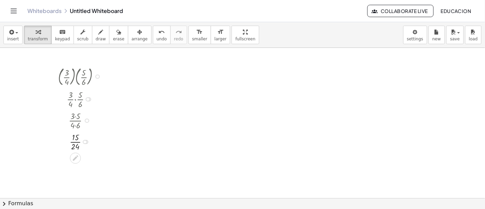
click at [75, 142] on div at bounding box center [81, 141] width 53 height 21
drag, startPoint x: 83, startPoint y: 163, endPoint x: 86, endPoint y: 139, distance: 24.5
click at [75, 142] on div "· 5 · 8" at bounding box center [75, 142] width 0 height 0
drag, startPoint x: 84, startPoint y: 143, endPoint x: 89, endPoint y: 176, distance: 33.6
click at [75, 167] on div "· 5 · 8" at bounding box center [75, 167] width 0 height 0
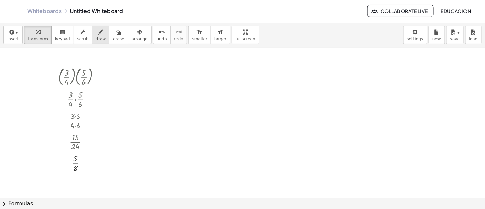
click at [97, 34] on button "draw" at bounding box center [101, 35] width 18 height 18
